Goal: Navigation & Orientation: Find specific page/section

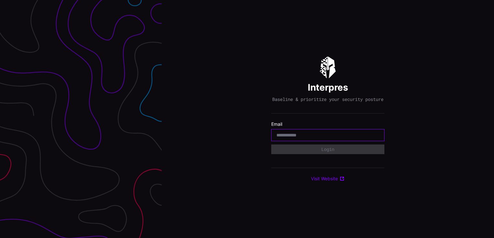
click at [293, 138] on input "email" at bounding box center [327, 135] width 103 height 6
type input "**********"
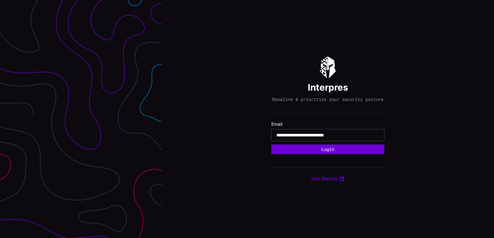
click at [301, 153] on button "Login" at bounding box center [327, 150] width 113 height 10
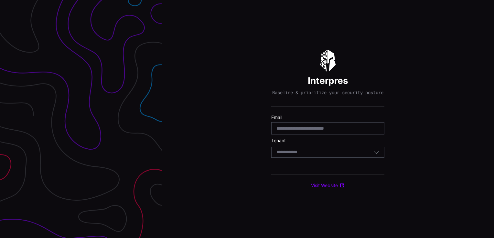
click at [300, 158] on div "Select Tenant" at bounding box center [327, 152] width 113 height 11
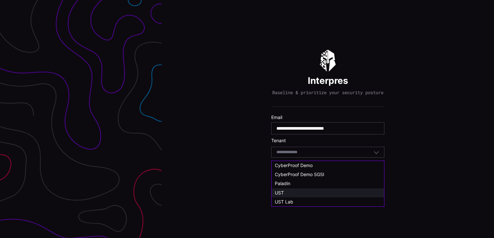
click at [289, 193] on div "UST" at bounding box center [328, 193] width 106 height 6
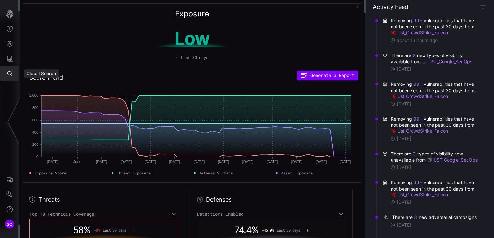
click at [4, 72] on button "Global Search" at bounding box center [9, 73] width 19 height 15
